Goal: Information Seeking & Learning: Learn about a topic

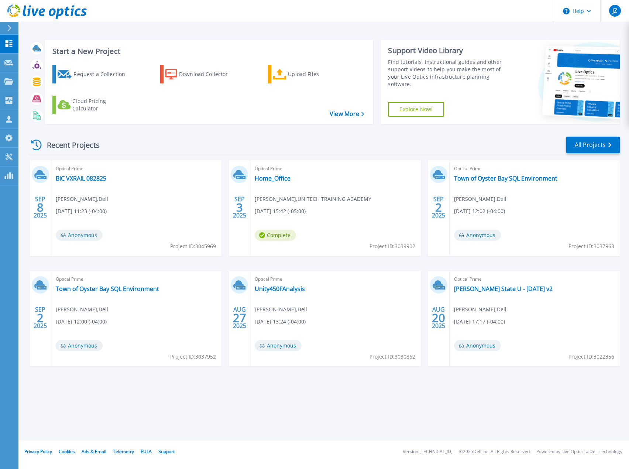
click at [286, 173] on span "Optical Prime" at bounding box center [335, 169] width 161 height 8
click at [283, 178] on link "Home_Office" at bounding box center [273, 178] width 36 height 7
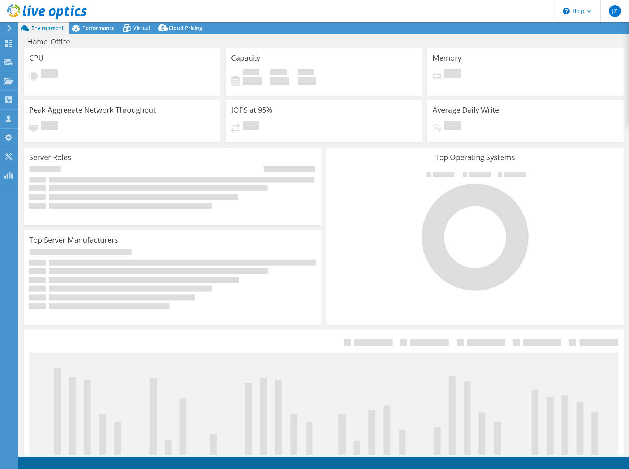
select select "USD"
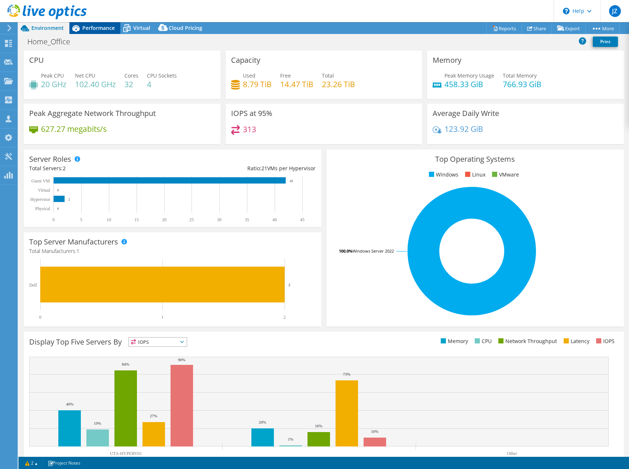
click at [93, 32] on div "Performance" at bounding box center [94, 28] width 51 height 12
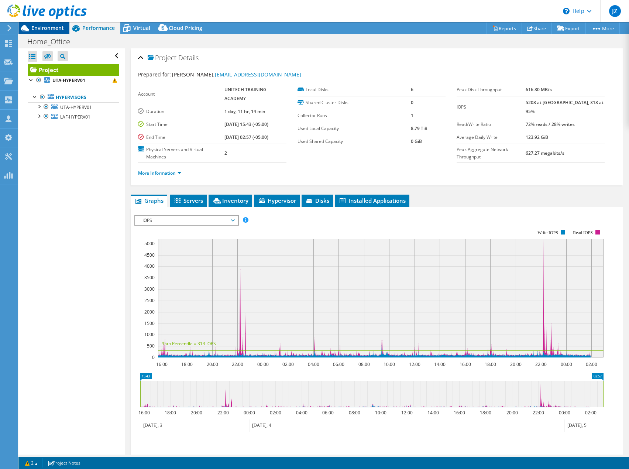
click at [51, 30] on span "Environment" at bounding box center [47, 27] width 32 height 7
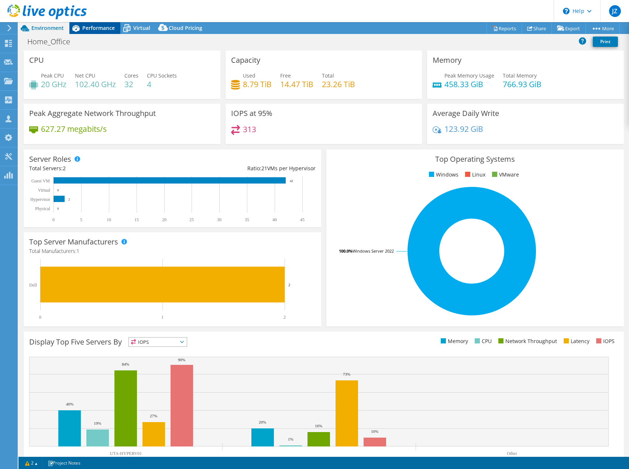
click at [100, 24] on div "Performance" at bounding box center [94, 28] width 51 height 12
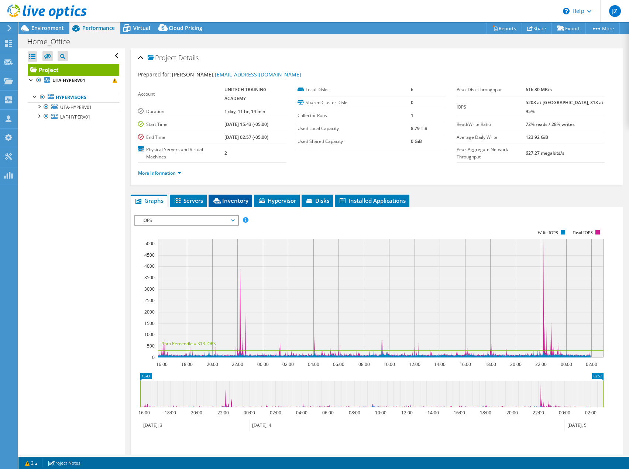
click at [227, 195] on li "Inventory" at bounding box center [231, 200] width 44 height 13
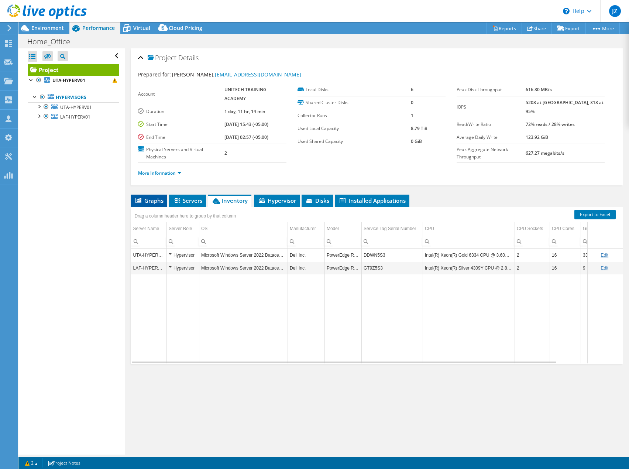
click at [154, 198] on span "Graphs" at bounding box center [148, 200] width 29 height 7
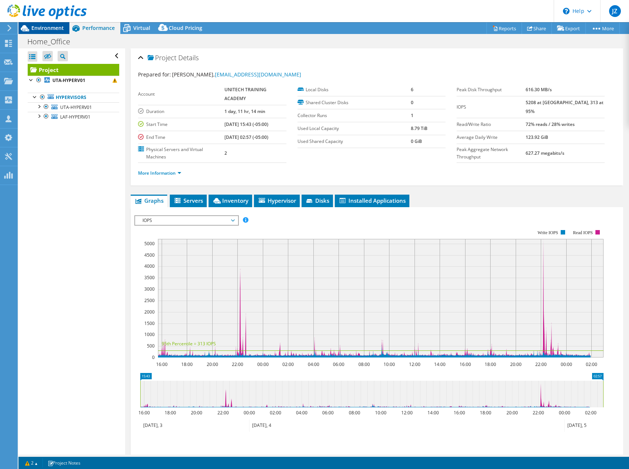
click at [51, 30] on span "Environment" at bounding box center [47, 27] width 32 height 7
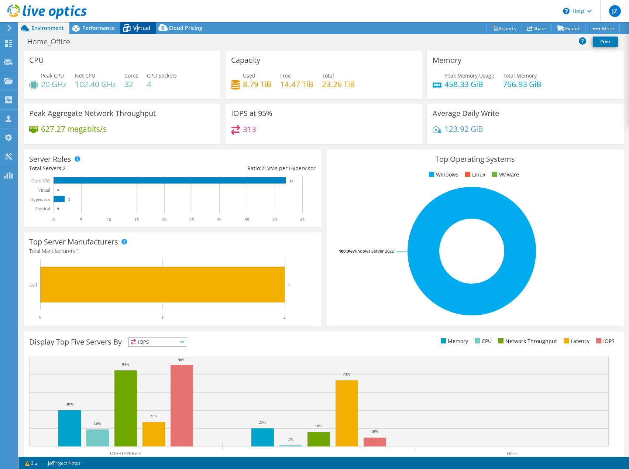
click at [137, 27] on span "Virtual" at bounding box center [141, 27] width 17 height 7
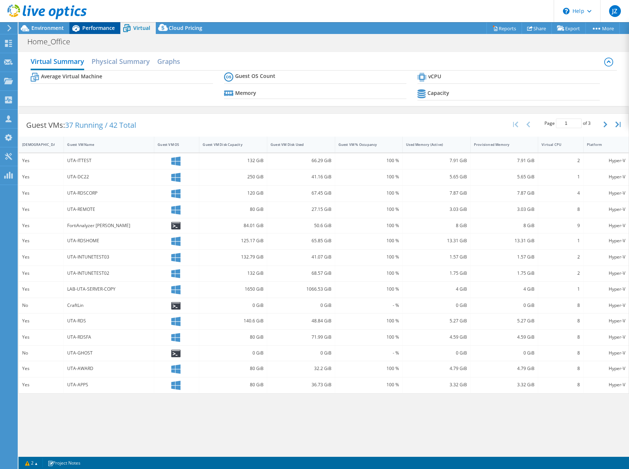
click at [101, 29] on span "Performance" at bounding box center [98, 27] width 32 height 7
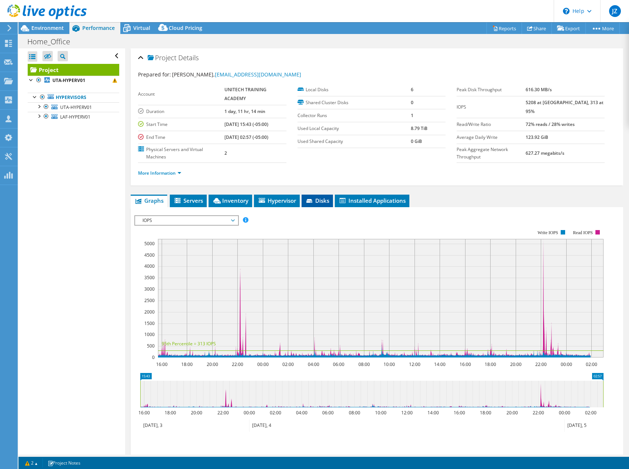
click at [309, 201] on icon at bounding box center [309, 201] width 7 height 5
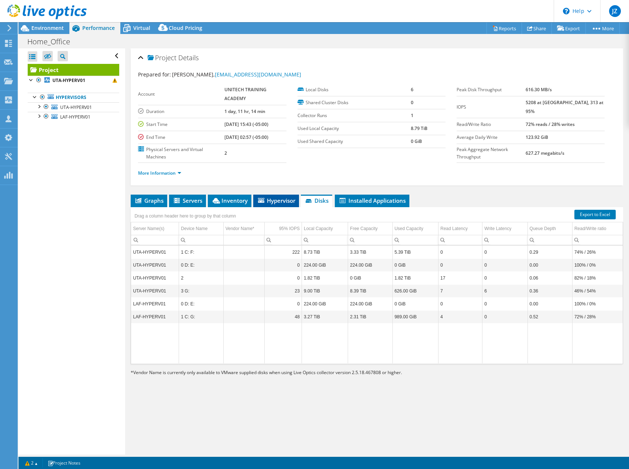
click at [282, 199] on span "Hypervisor" at bounding box center [276, 200] width 38 height 7
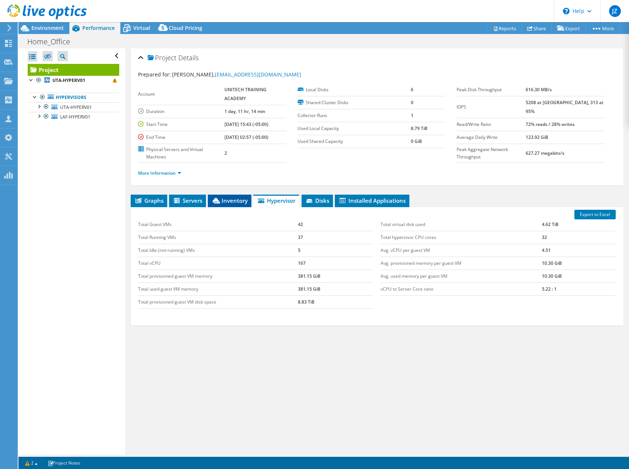
click at [237, 200] on span "Inventory" at bounding box center [229, 200] width 36 height 7
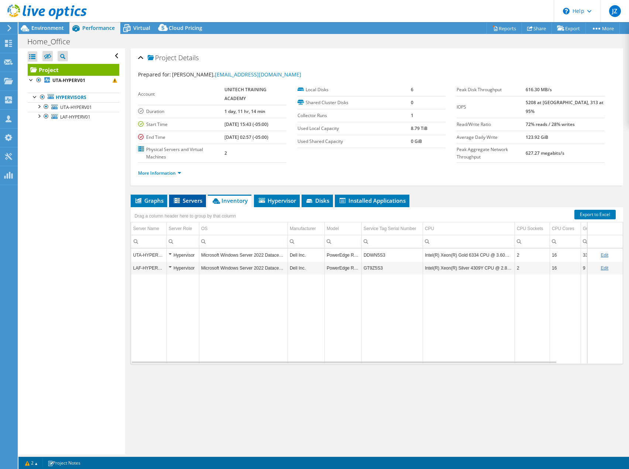
click at [190, 202] on span "Servers" at bounding box center [188, 200] width 30 height 7
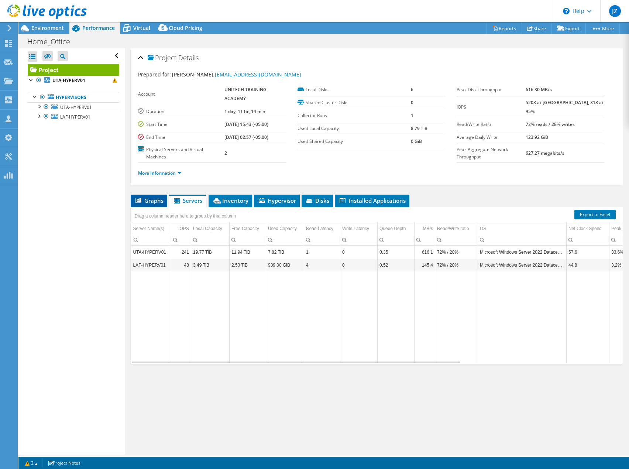
click at [154, 206] on li "Graphs" at bounding box center [149, 200] width 37 height 13
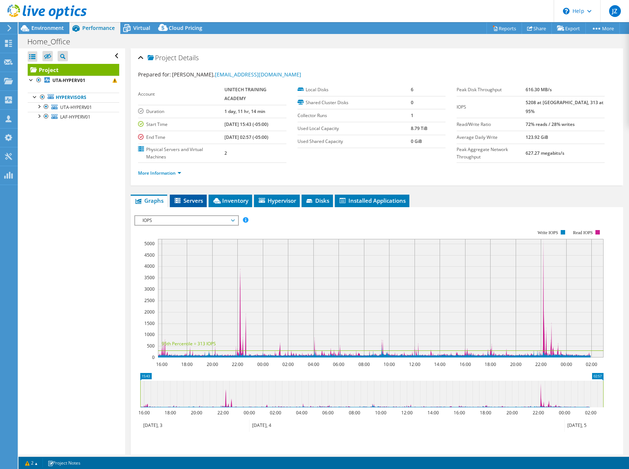
click at [181, 204] on icon at bounding box center [178, 201] width 7 height 6
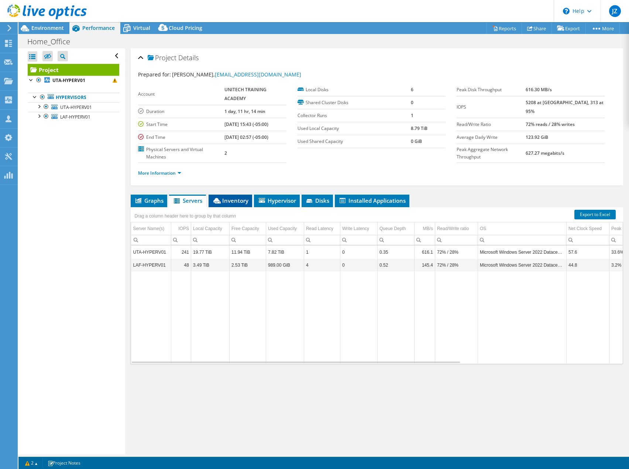
click at [239, 197] on span "Inventory" at bounding box center [230, 200] width 36 height 7
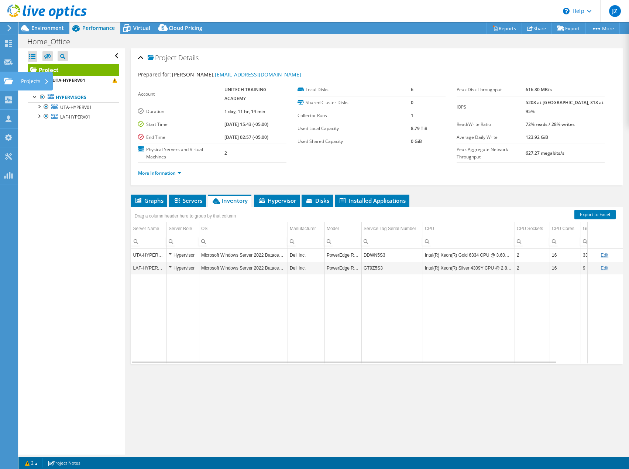
click at [6, 82] on use at bounding box center [8, 81] width 9 height 6
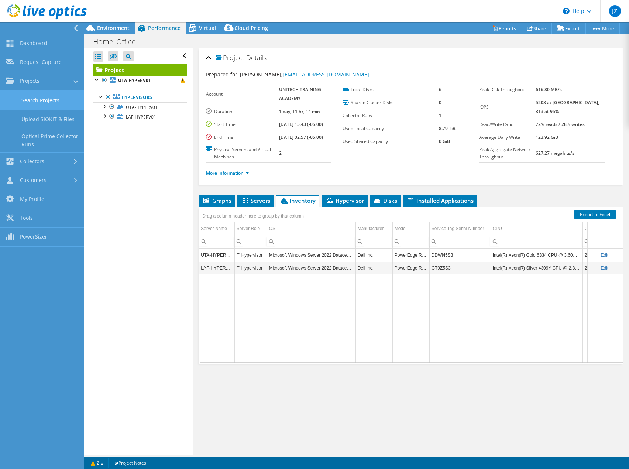
click at [24, 101] on link "Search Projects" at bounding box center [42, 100] width 84 height 19
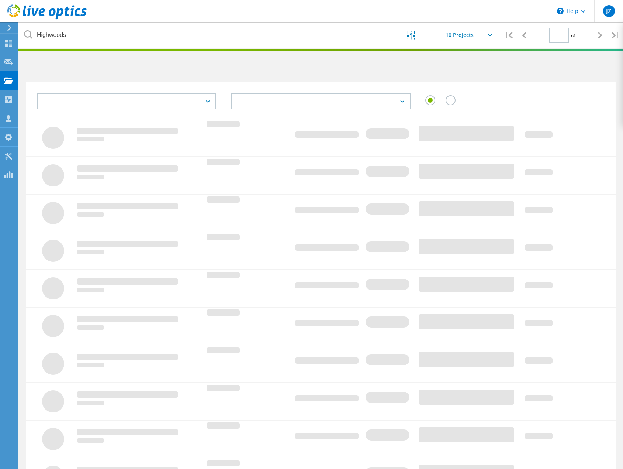
type input "1"
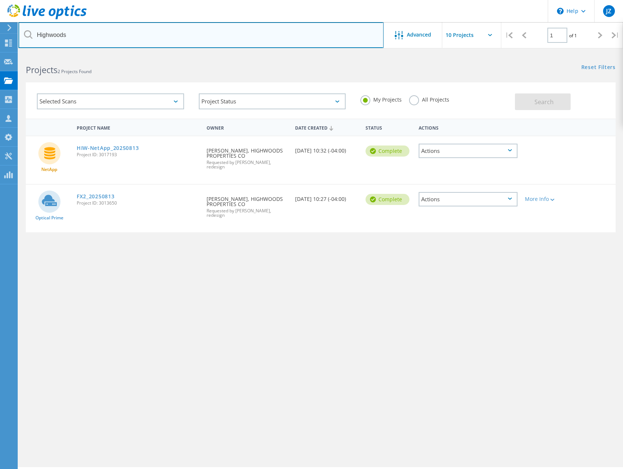
click at [197, 38] on input "Highwoods" at bounding box center [200, 35] width 365 height 26
type input "[PERSON_NAME]"
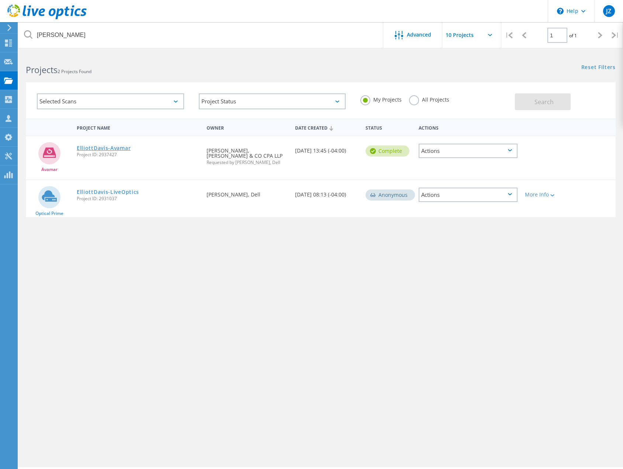
click at [113, 146] on link "ElliottDavis-Avamar" at bounding box center [104, 147] width 54 height 5
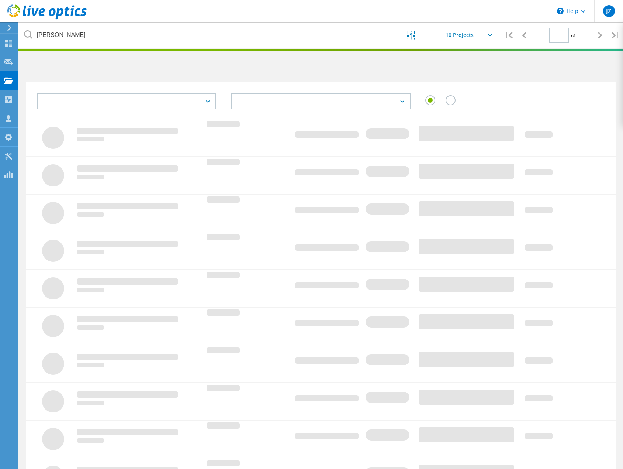
type input "1"
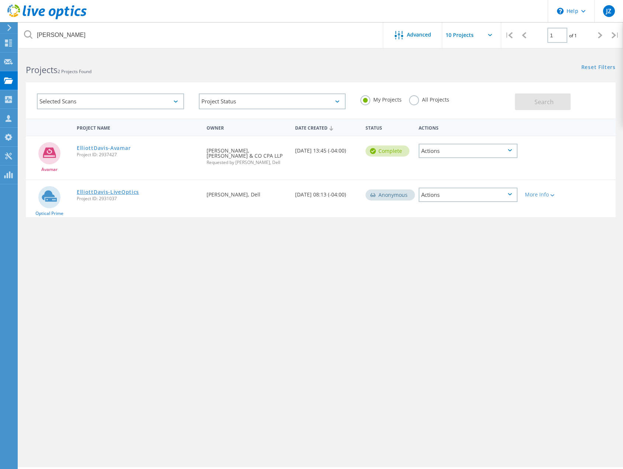
click at [123, 190] on link "ElliottDavis-LiveOptics" at bounding box center [108, 191] width 62 height 5
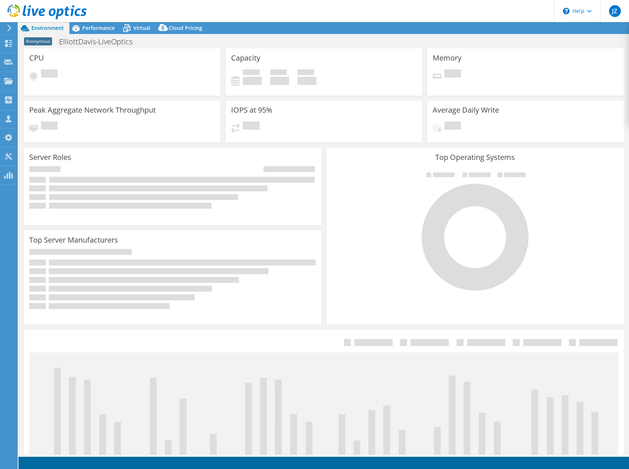
select select "USD"
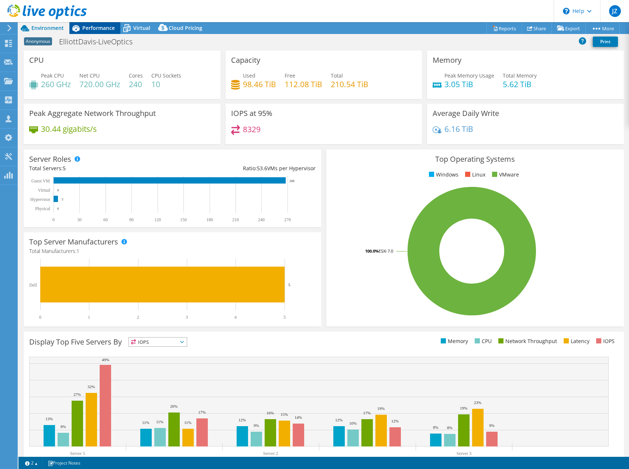
click at [92, 27] on span "Performance" at bounding box center [98, 27] width 32 height 7
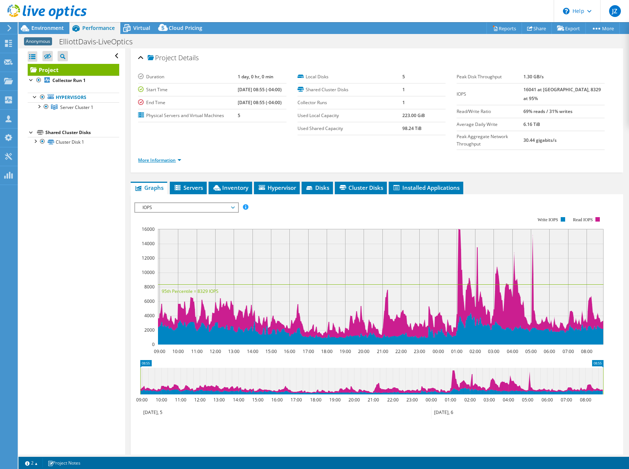
click at [164, 157] on link "More Information" at bounding box center [159, 160] width 43 height 6
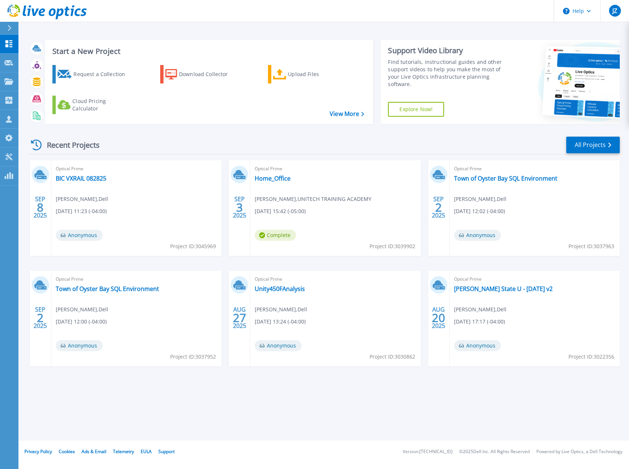
click at [333, 147] on div "Recent Projects All Projects" at bounding box center [323, 145] width 591 height 18
click at [278, 180] on link "Home_Office" at bounding box center [273, 178] width 36 height 7
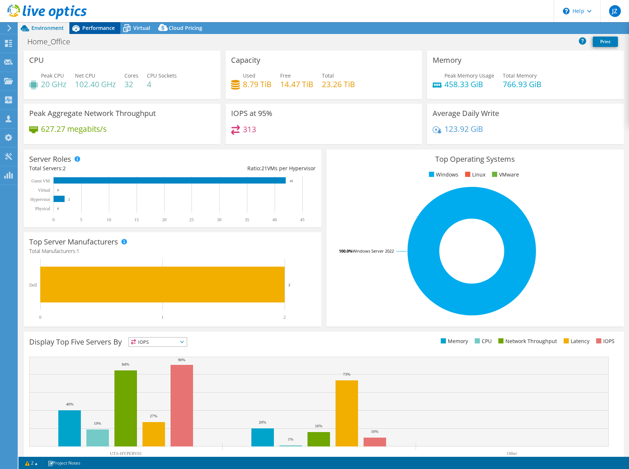
click at [107, 30] on span "Performance" at bounding box center [98, 27] width 32 height 7
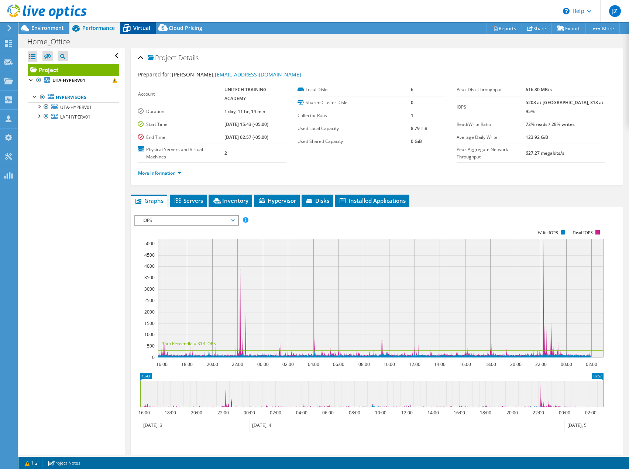
click at [142, 31] on span "Virtual" at bounding box center [141, 27] width 17 height 7
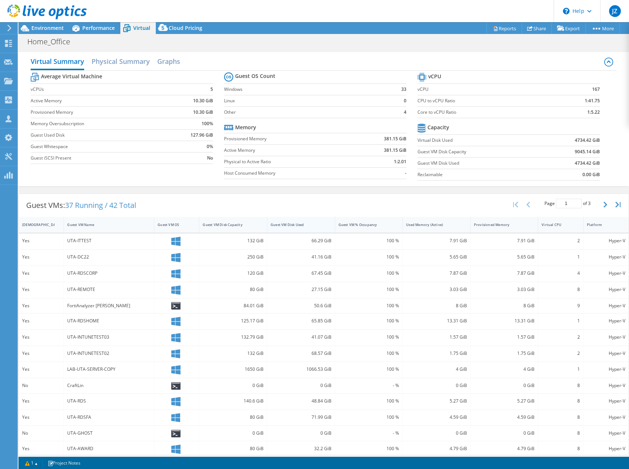
click at [287, 221] on div "Guest VM Disk Used" at bounding box center [296, 224] width 59 height 11
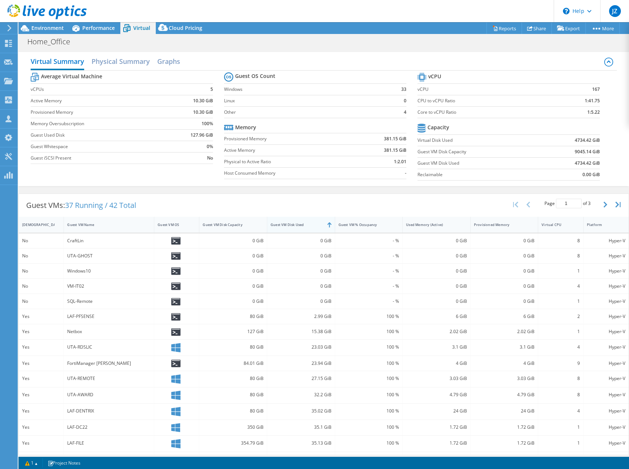
click at [287, 221] on div "Guest VM Disk Used" at bounding box center [296, 224] width 59 height 11
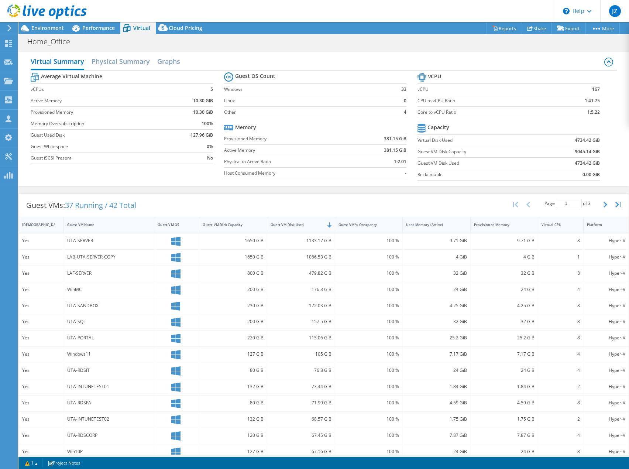
click at [305, 202] on div "Guest VMs: 37 Running / 42 Total Page 1 of 3 5 rows 10 rows 20 rows 25 rows 50 …" at bounding box center [324, 205] width 610 height 23
click at [101, 30] on span "Performance" at bounding box center [98, 27] width 32 height 7
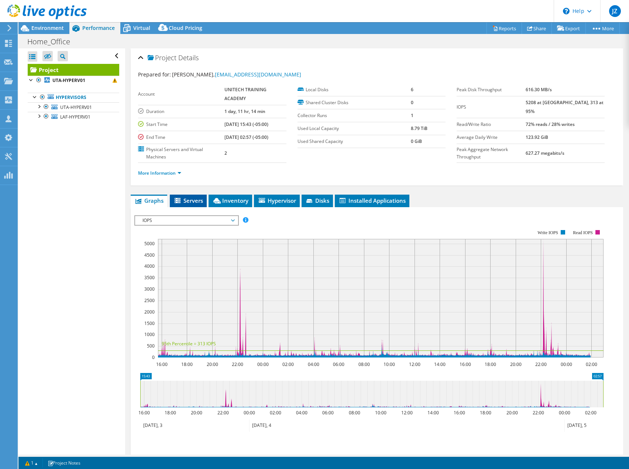
click at [201, 197] on span "Servers" at bounding box center [188, 200] width 30 height 7
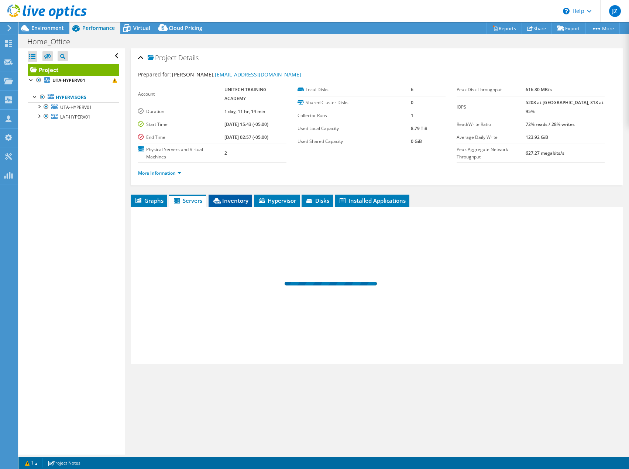
click at [228, 201] on span "Inventory" at bounding box center [230, 200] width 36 height 7
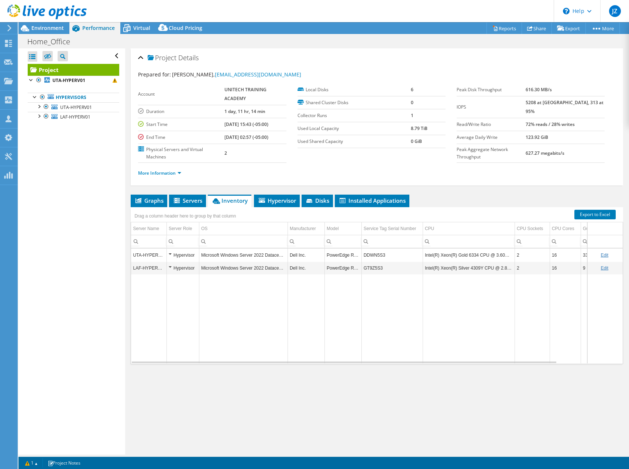
click at [78, 270] on div "Open All Close All Hide Excluded Nodes Project Tree Filter" at bounding box center [71, 251] width 106 height 406
click at [369, 199] on span "Installed Applications" at bounding box center [371, 200] width 67 height 7
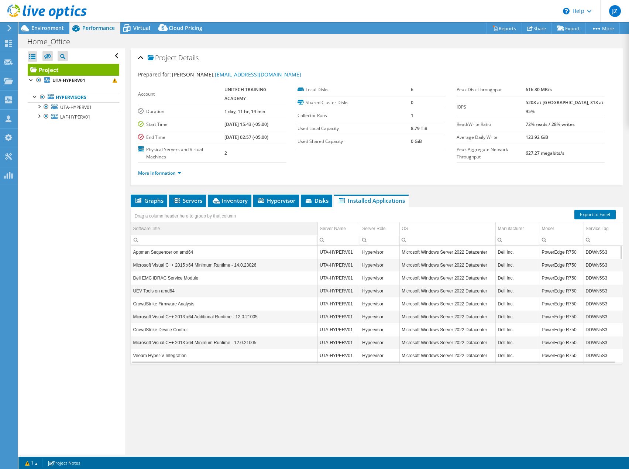
click at [213, 228] on td "Software Title" at bounding box center [224, 228] width 186 height 13
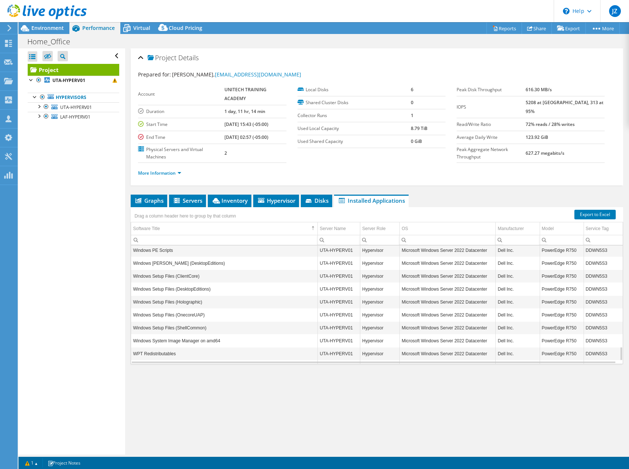
scroll to position [867, 0]
click at [223, 201] on span "Inventory" at bounding box center [229, 200] width 36 height 7
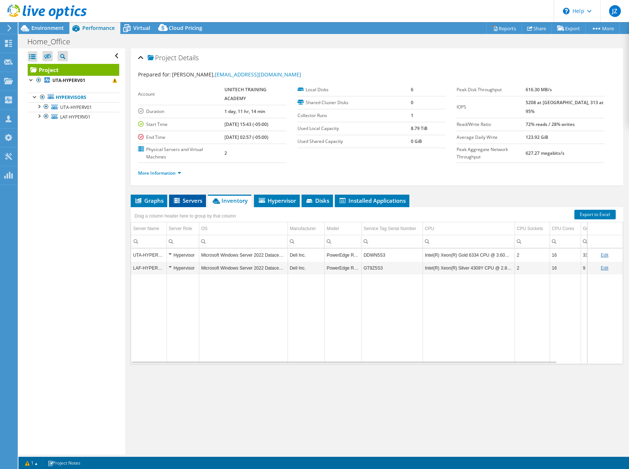
click at [193, 203] on span "Servers" at bounding box center [188, 200] width 30 height 7
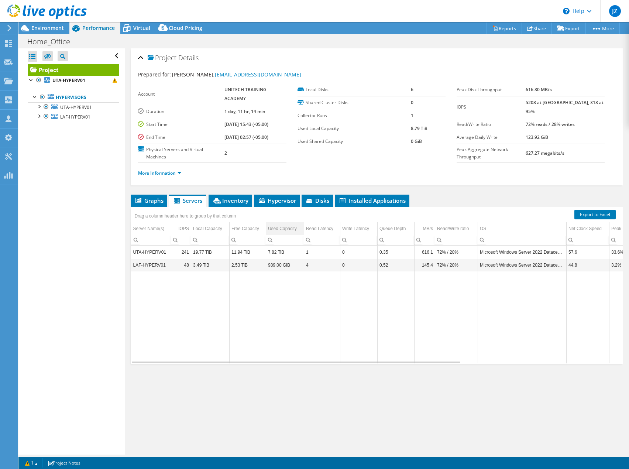
click at [285, 223] on td "Used Capacity" at bounding box center [285, 228] width 38 height 13
click at [47, 28] on span "Environment" at bounding box center [47, 27] width 32 height 7
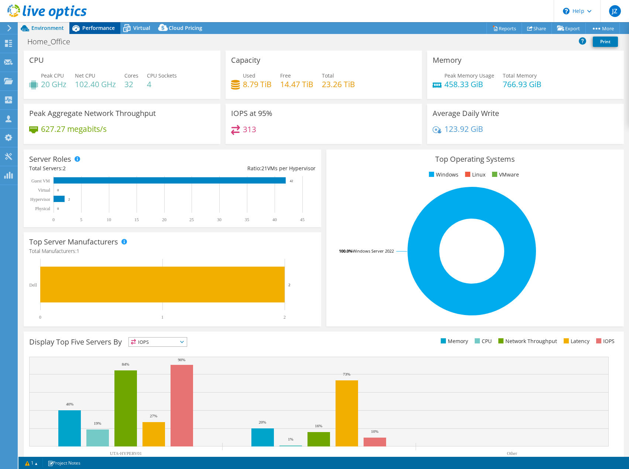
click at [81, 28] on icon at bounding box center [75, 28] width 13 height 13
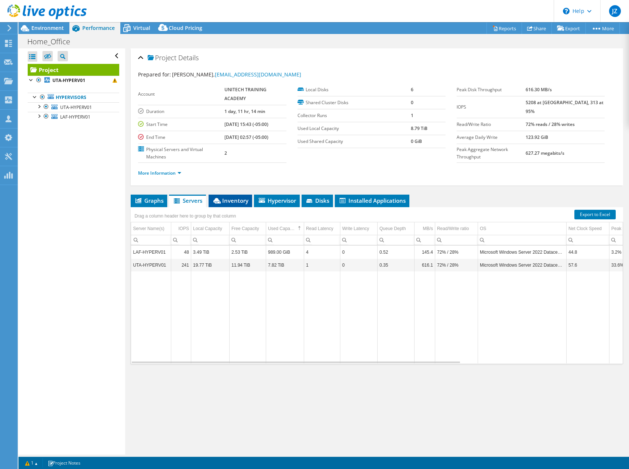
click at [225, 202] on span "Inventory" at bounding box center [230, 200] width 36 height 7
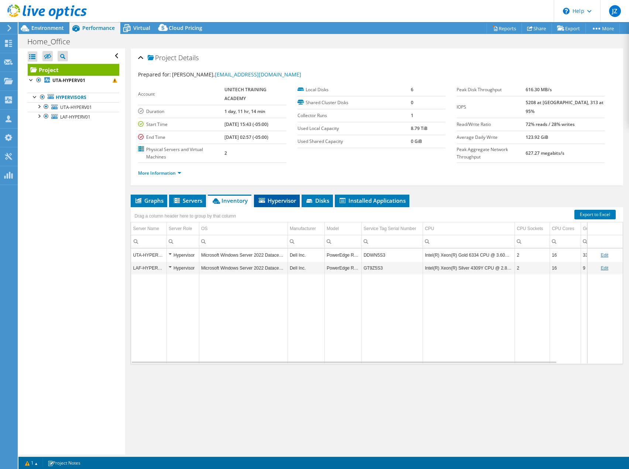
click at [280, 199] on span "Hypervisor" at bounding box center [277, 200] width 38 height 7
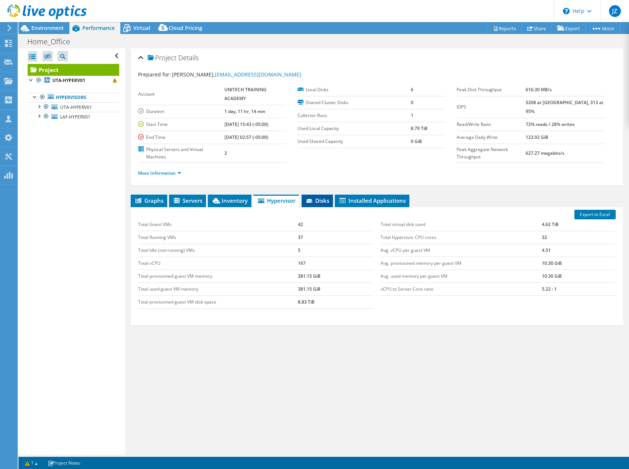
click at [319, 198] on span "Disks" at bounding box center [317, 200] width 24 height 7
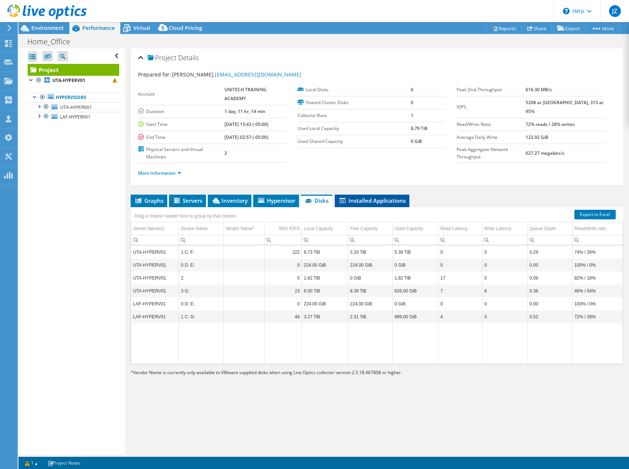
click at [367, 203] on span "Installed Applications" at bounding box center [371, 200] width 67 height 7
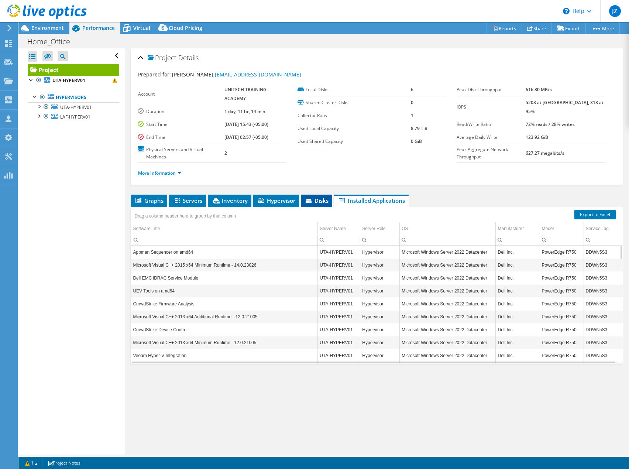
click at [314, 203] on span "Disks" at bounding box center [316, 200] width 24 height 7
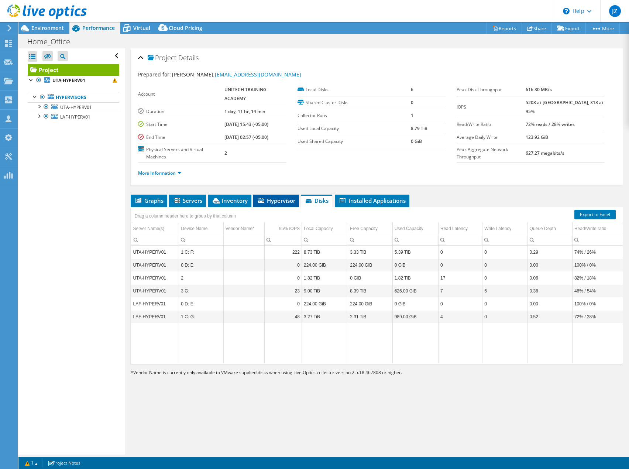
click at [273, 203] on span "Hypervisor" at bounding box center [276, 200] width 38 height 7
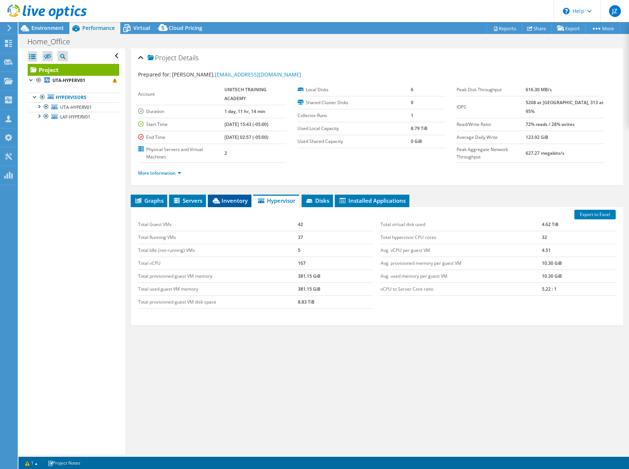
click at [236, 202] on span "Inventory" at bounding box center [229, 200] width 36 height 7
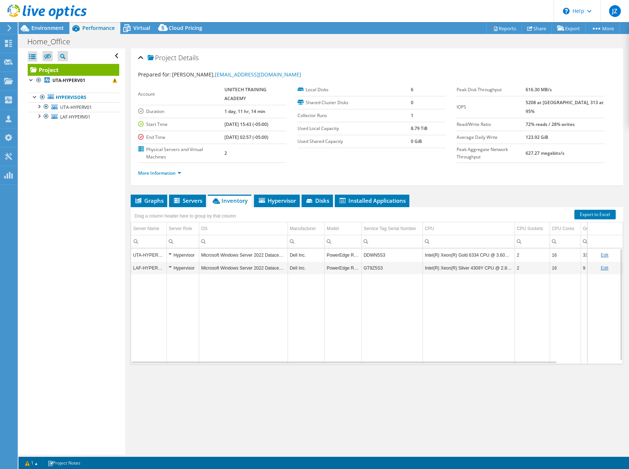
click at [302, 308] on td "Data grid" at bounding box center [305, 318] width 37 height 89
click at [194, 197] on span "Servers" at bounding box center [188, 200] width 30 height 7
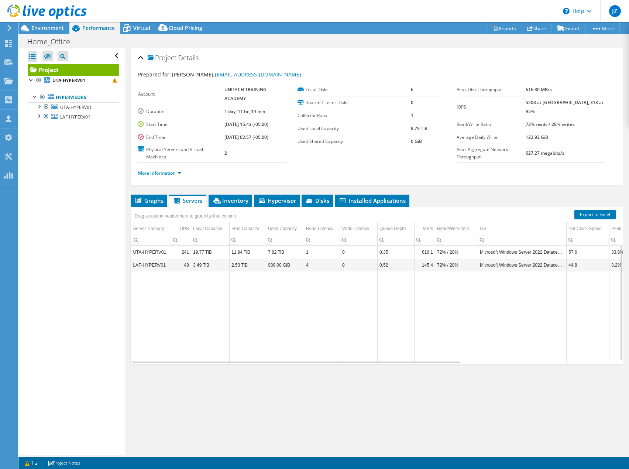
click at [244, 305] on td "Data grid" at bounding box center [247, 317] width 37 height 92
click at [139, 31] on span "Virtual" at bounding box center [141, 27] width 17 height 7
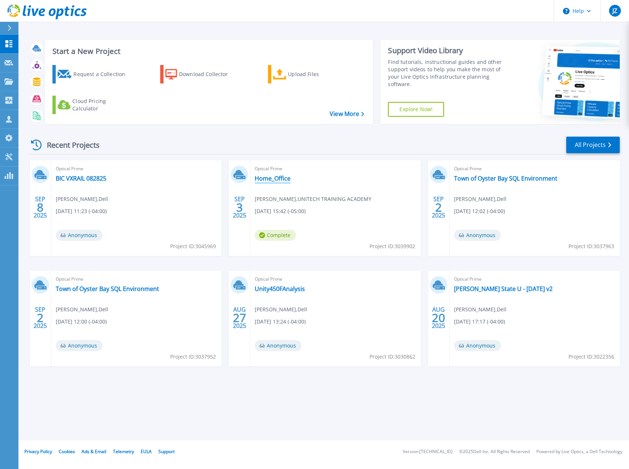
click at [282, 179] on link "Home_Office" at bounding box center [273, 178] width 36 height 7
